Goal: Navigation & Orientation: Find specific page/section

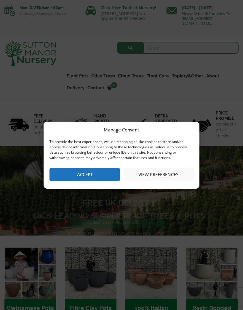
click at [97, 168] on button "Accept" at bounding box center [84, 174] width 71 height 13
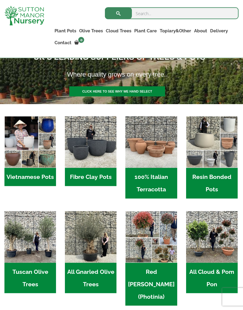
scroll to position [119, 0]
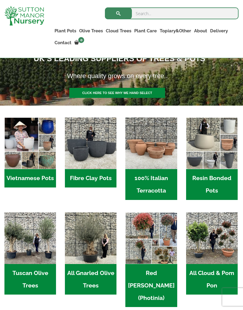
click at [224, 180] on h2 "Resin Bonded Pots (212)" at bounding box center [212, 184] width 52 height 31
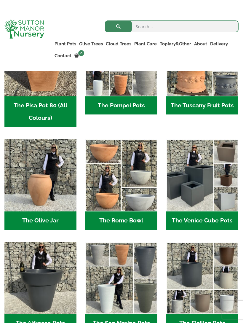
scroll to position [450, 0]
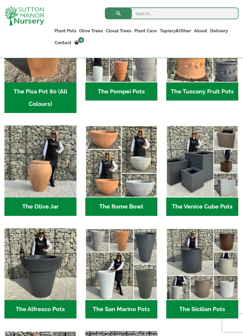
click at [133, 204] on h2 "The Rome Bowl (3)" at bounding box center [121, 206] width 72 height 18
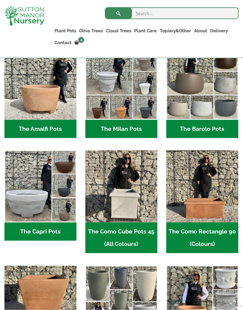
scroll to position [188, 0]
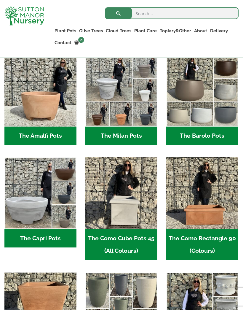
click at [59, 234] on h2 "The Capri Pots (34)" at bounding box center [40, 238] width 72 height 18
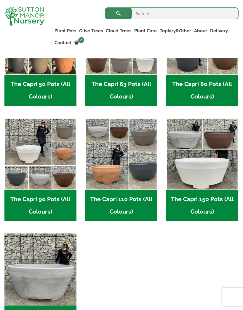
scroll to position [233, 0]
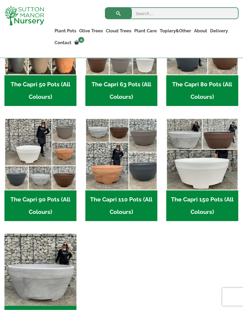
click at [131, 201] on h2 "The Capri 110 Pots (All Colours) (5)" at bounding box center [121, 205] width 72 height 31
